Goal: Task Accomplishment & Management: Manage account settings

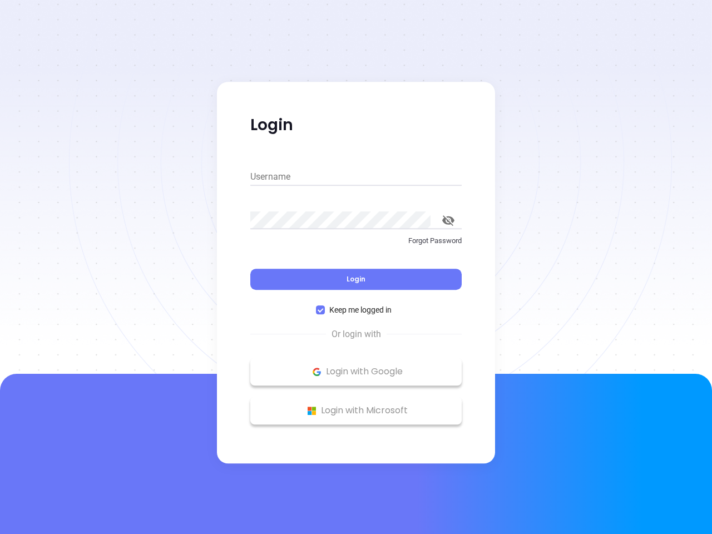
click at [356, 267] on div "Login" at bounding box center [355, 272] width 211 height 34
click at [356, 177] on input "Username" at bounding box center [355, 177] width 211 height 18
click at [448, 220] on icon "toggle password visibility" at bounding box center [448, 220] width 12 height 11
click at [356, 279] on span "Login" at bounding box center [356, 278] width 19 height 9
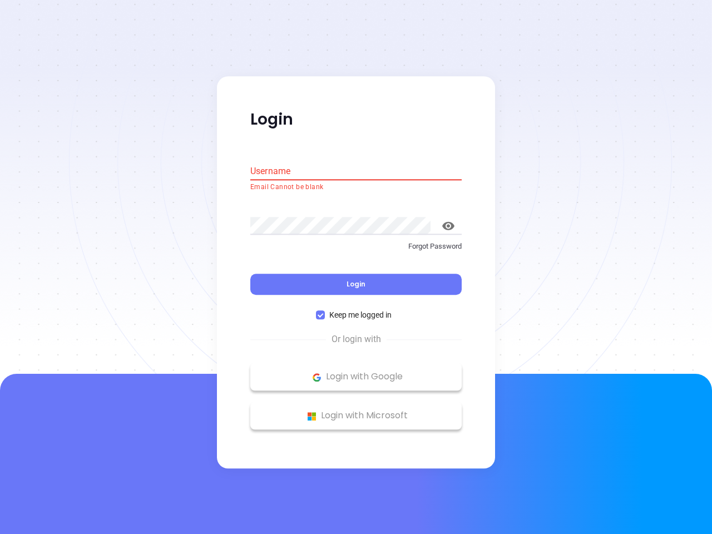
click at [356, 310] on span "Keep me logged in" at bounding box center [360, 315] width 71 height 12
click at [325, 311] on input "Keep me logged in" at bounding box center [320, 315] width 9 height 9
checkbox input "false"
click at [356, 372] on p "Login with Google" at bounding box center [356, 377] width 200 height 17
click at [356, 410] on p "Login with Microsoft" at bounding box center [356, 416] width 200 height 17
